Goal: Task Accomplishment & Management: Complete application form

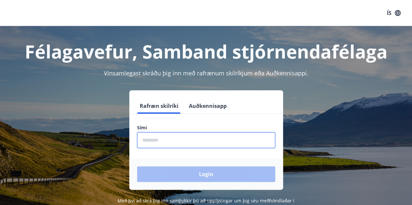
click at [164, 138] on input "phone" at bounding box center [206, 141] width 138 height 16
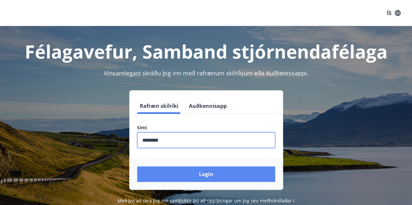
type input "********"
click at [186, 170] on button "Login" at bounding box center [206, 175] width 138 height 16
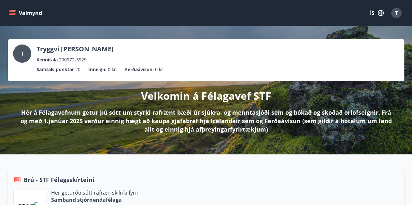
click at [17, 15] on button "Valmynd" at bounding box center [26, 13] width 37 height 12
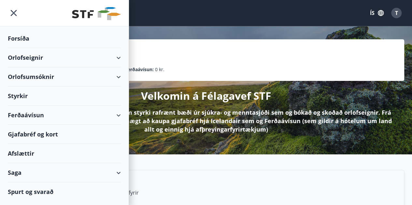
click at [23, 96] on div "Styrkir" at bounding box center [64, 96] width 113 height 19
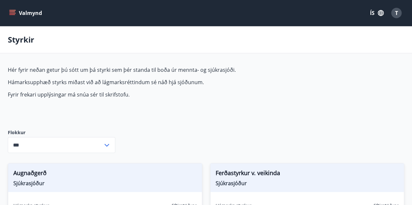
click at [105, 142] on icon at bounding box center [107, 146] width 8 height 8
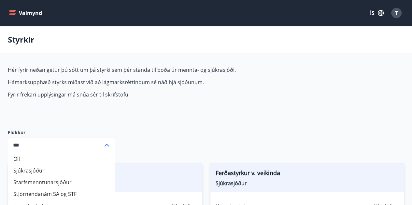
click at [71, 179] on li "Starfsmenntunarsjóður" at bounding box center [61, 183] width 107 height 12
type input "**********"
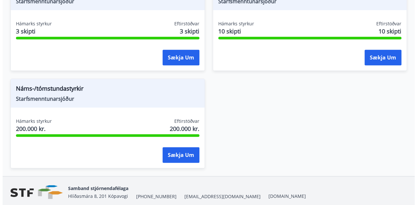
scroll to position [184, 0]
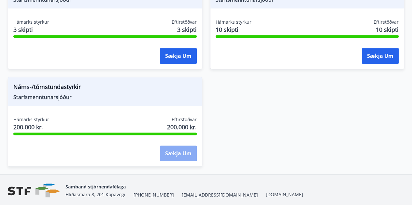
click at [190, 157] on button "Sækja um" at bounding box center [178, 154] width 37 height 16
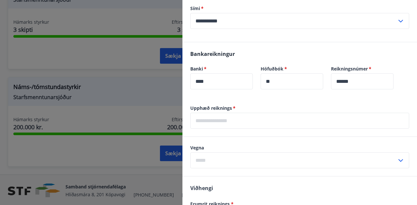
scroll to position [262, 0]
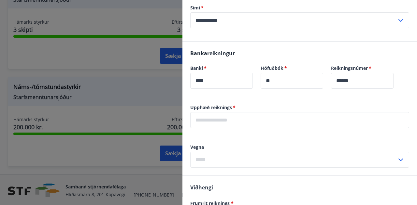
click at [270, 116] on input "text" at bounding box center [299, 120] width 219 height 16
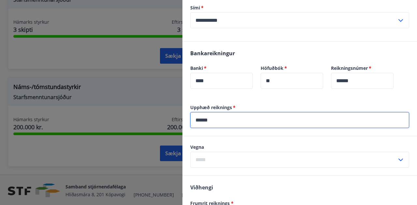
type input "******"
click at [257, 159] on input "text" at bounding box center [293, 160] width 206 height 16
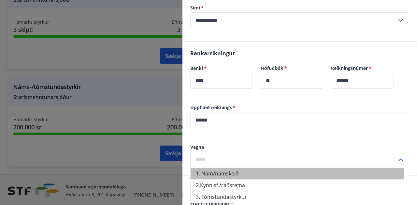
click at [253, 173] on li "1. Nám/námskeið" at bounding box center [299, 174] width 218 height 12
type input "**********"
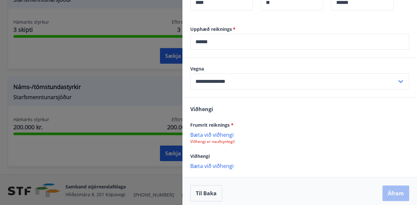
scroll to position [344, 0]
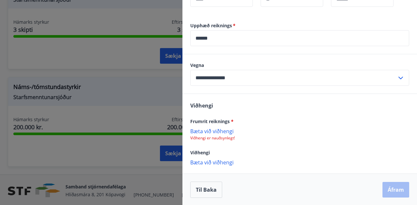
click at [214, 133] on p "Bæta við viðhengi" at bounding box center [299, 131] width 219 height 7
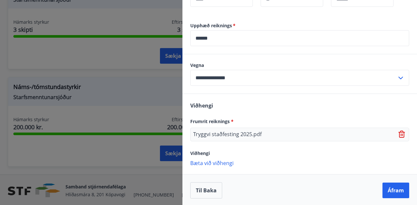
click at [223, 162] on p "Bæta við viðhengi" at bounding box center [299, 163] width 219 height 7
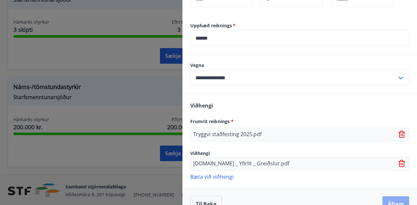
click at [391, 200] on button "Áfram" at bounding box center [395, 205] width 27 height 16
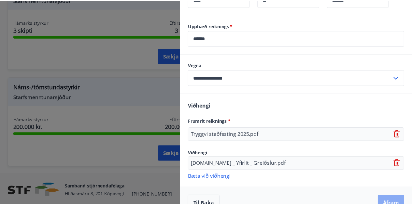
scroll to position [0, 0]
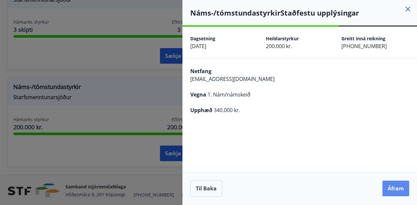
click at [389, 186] on button "Áfram" at bounding box center [395, 189] width 27 height 16
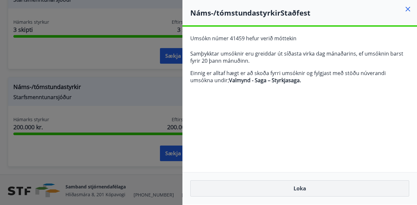
click at [307, 189] on button "Loka" at bounding box center [299, 189] width 219 height 16
